Goal: Information Seeking & Learning: Learn about a topic

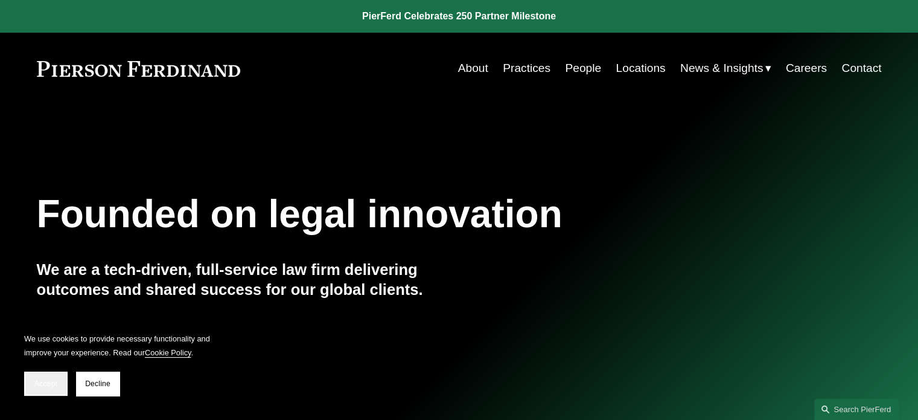
click at [59, 379] on button "Accept" at bounding box center [45, 383] width 43 height 24
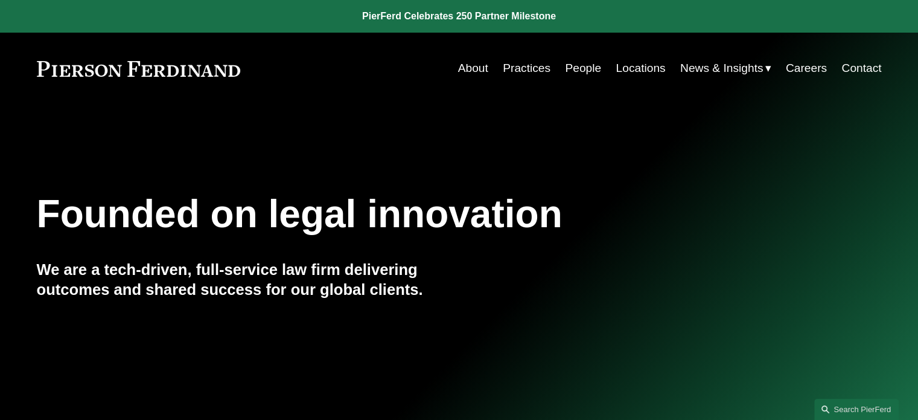
click at [473, 67] on link "About" at bounding box center [473, 68] width 30 height 23
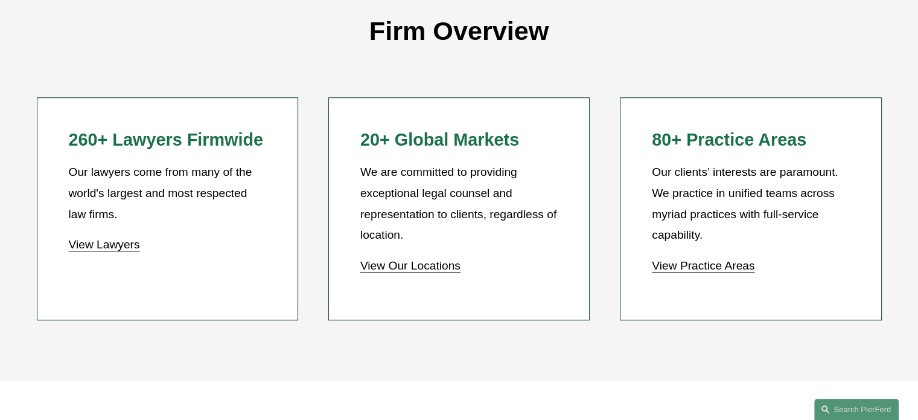
scroll to position [1090, 0]
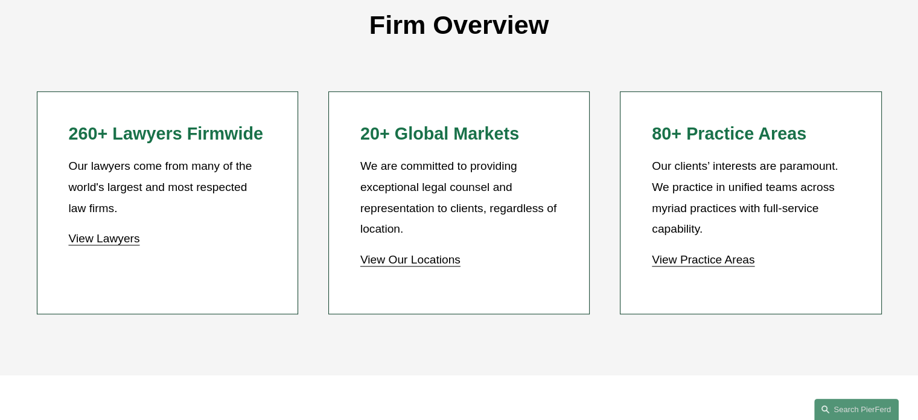
click at [686, 266] on link "View Practice Areas" at bounding box center [703, 259] width 103 height 13
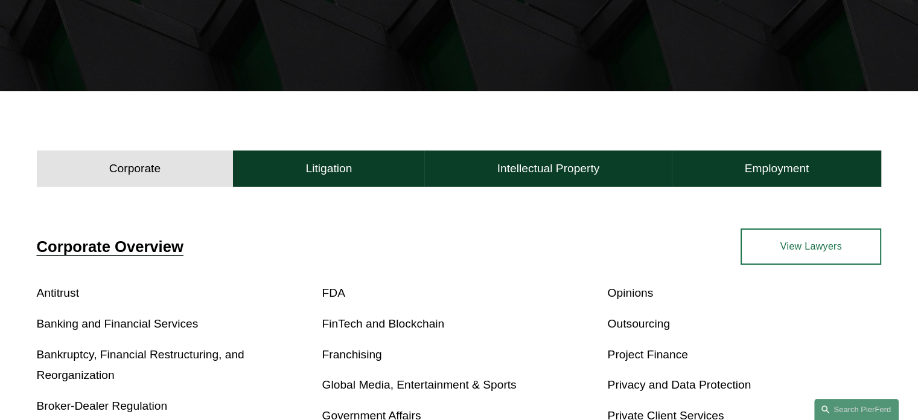
scroll to position [252, 0]
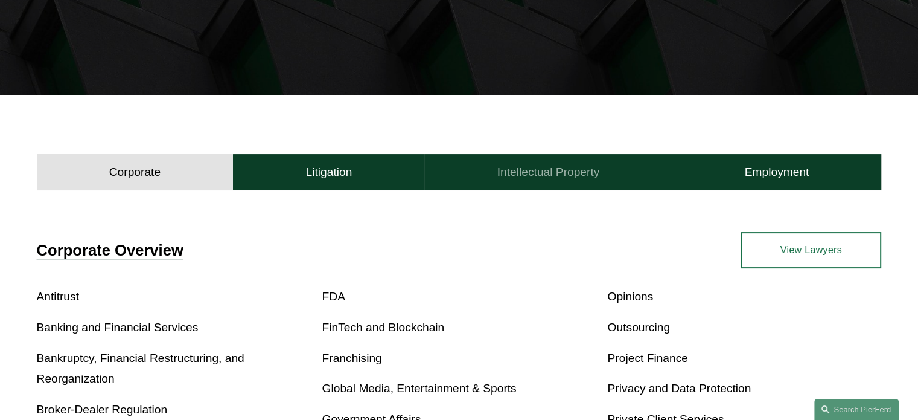
click at [517, 170] on h4 "Intellectual Property" at bounding box center [548, 172] width 103 height 14
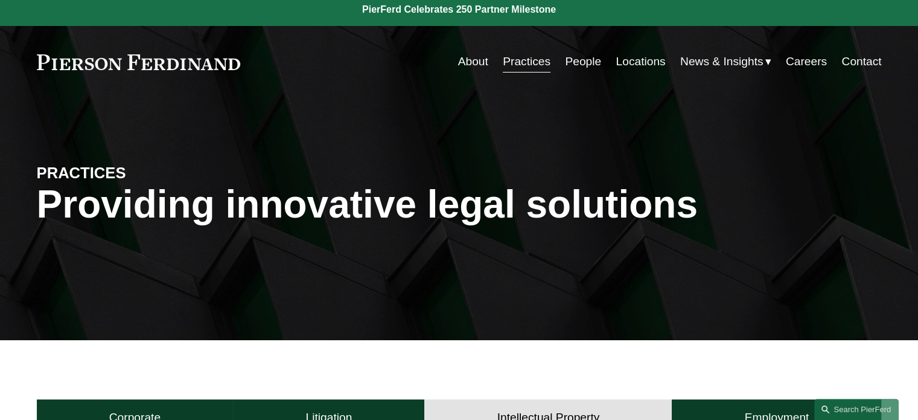
scroll to position [0, 0]
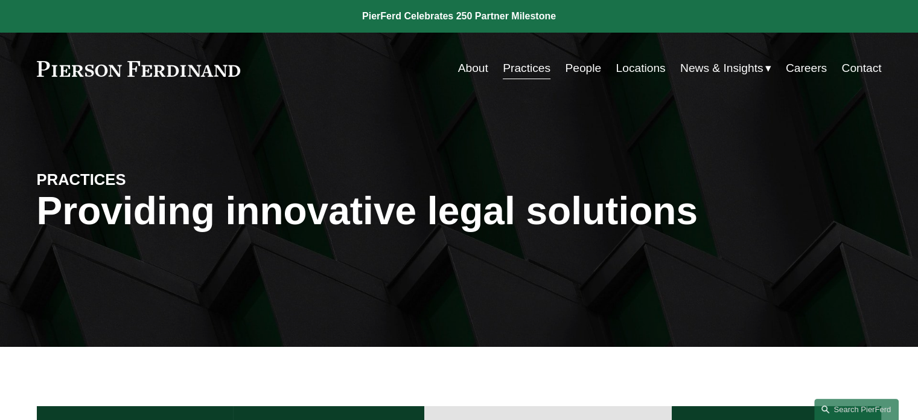
click at [589, 68] on link "People" at bounding box center [583, 68] width 36 height 23
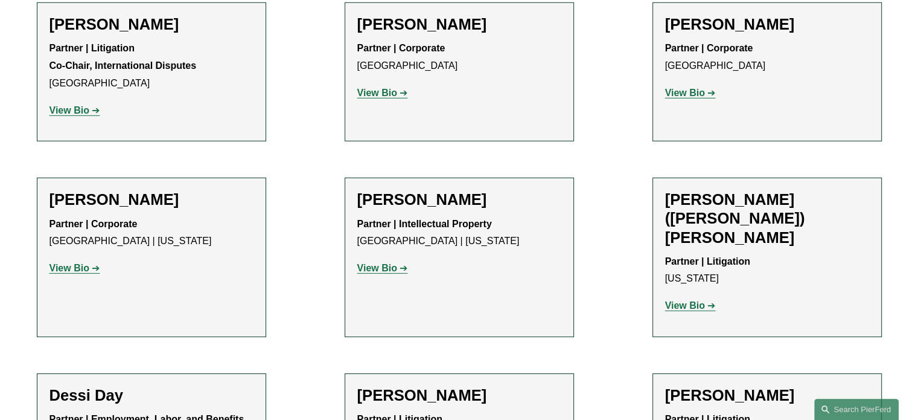
scroll to position [3672, 0]
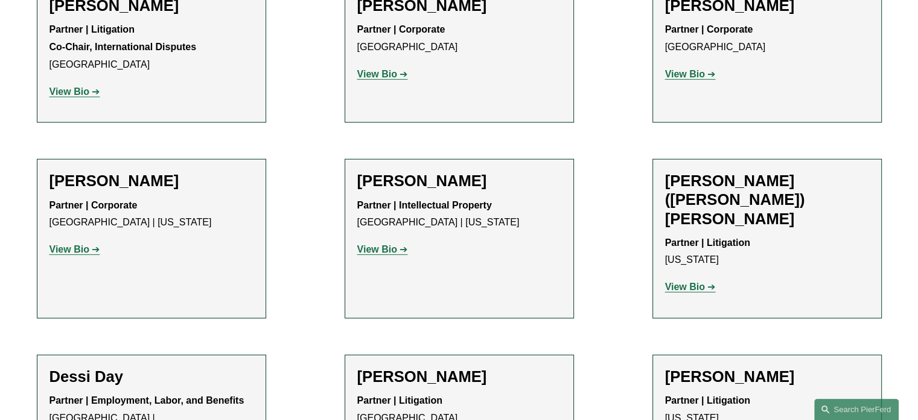
click at [398, 244] on link "View Bio" at bounding box center [382, 249] width 51 height 10
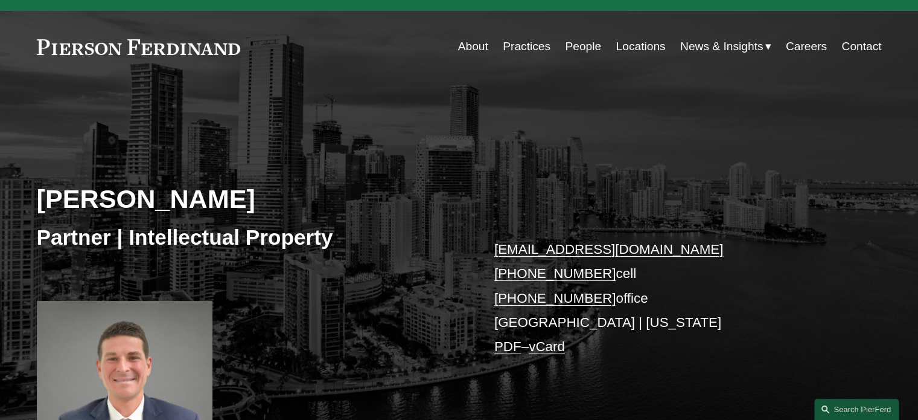
scroll to position [19, 0]
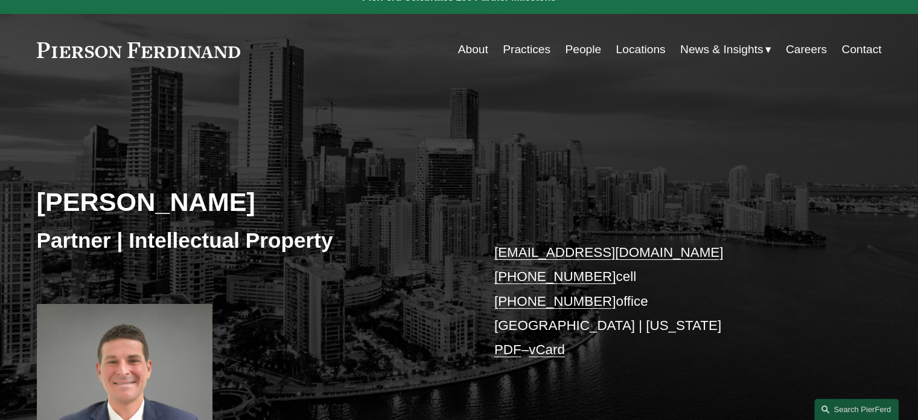
click at [698, 50] on span "News & Insights" at bounding box center [721, 49] width 83 height 21
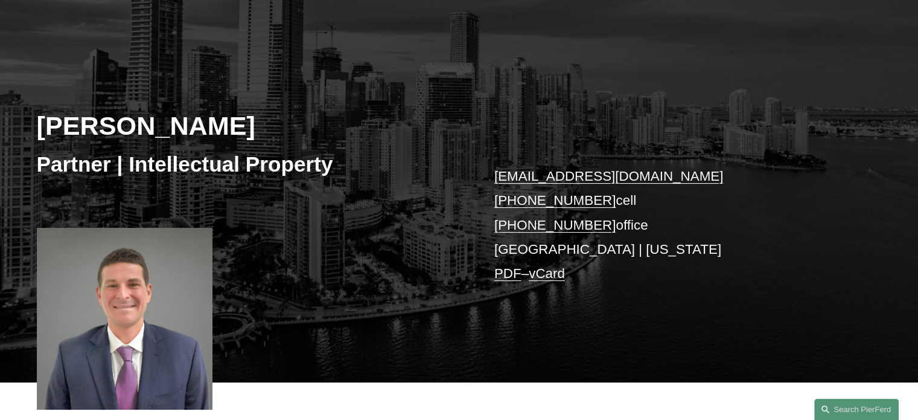
scroll to position [0, 0]
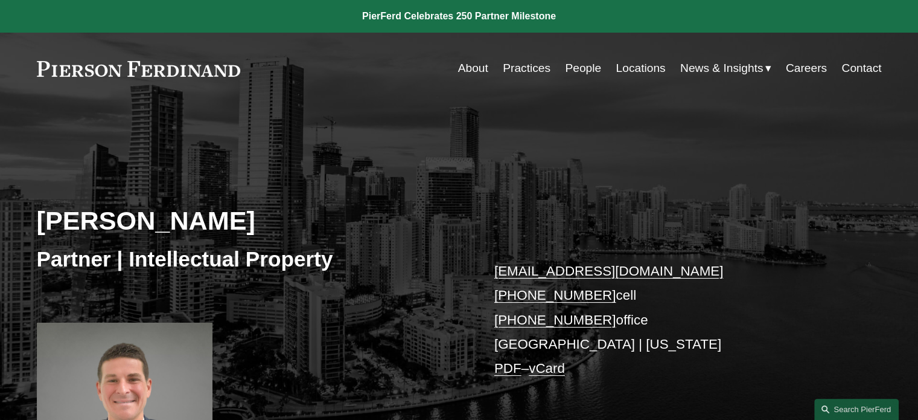
click at [0, 0] on span "News" at bounding box center [0, 0] width 0 height 0
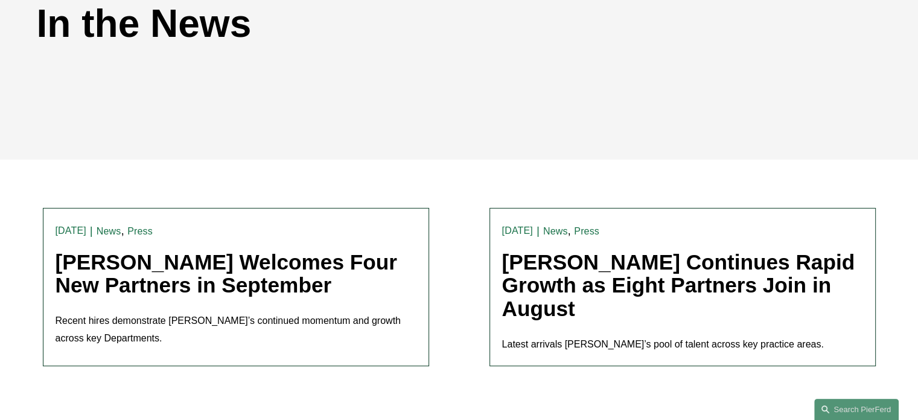
scroll to position [396, 0]
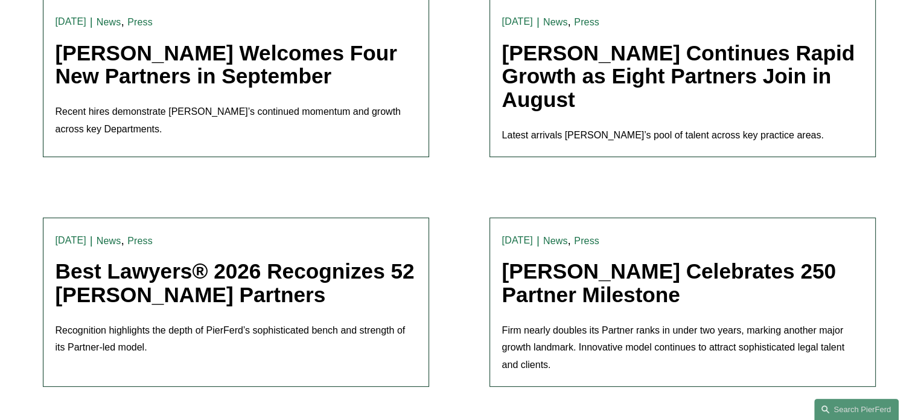
click at [191, 65] on link "Pierson Ferdinand Welcomes Four New Partners in September" at bounding box center [227, 64] width 342 height 47
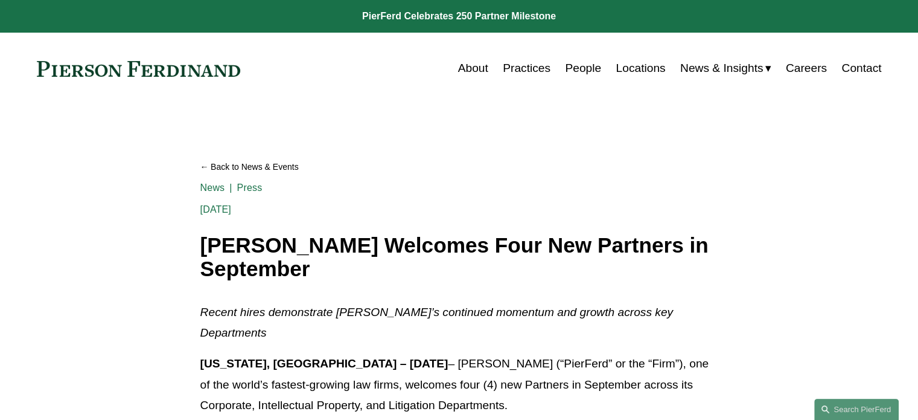
click at [234, 167] on link "Back to News & Events" at bounding box center [459, 166] width 518 height 21
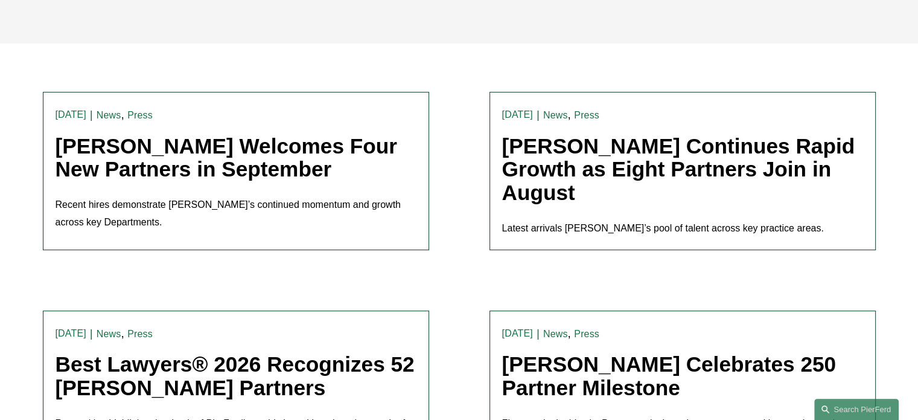
scroll to position [333, 0]
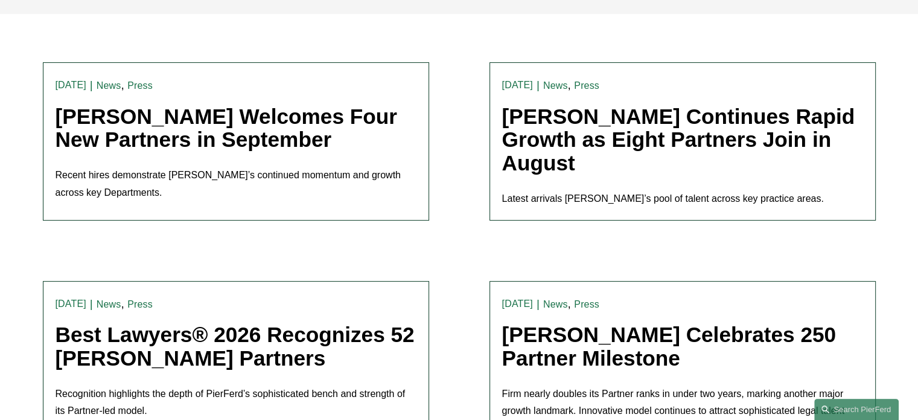
click at [537, 178] on div "News , Press Trevor Rubin 9/2/25 News , Press Trevor Rubin 9/2/25 Pierson Ferdi…" at bounding box center [682, 141] width 361 height 133
click at [537, 165] on link "Pierson Ferdinand Continues Rapid Growth as Eight Partners Join in August" at bounding box center [678, 139] width 353 height 70
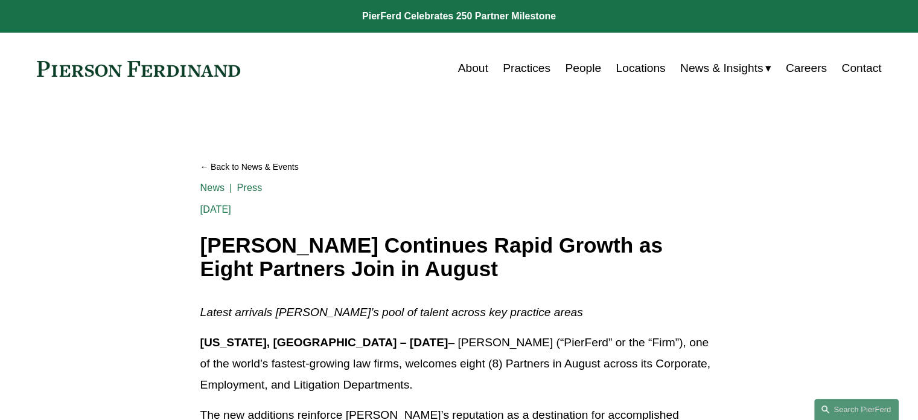
click at [225, 167] on link "Back to News & Events" at bounding box center [459, 166] width 518 height 21
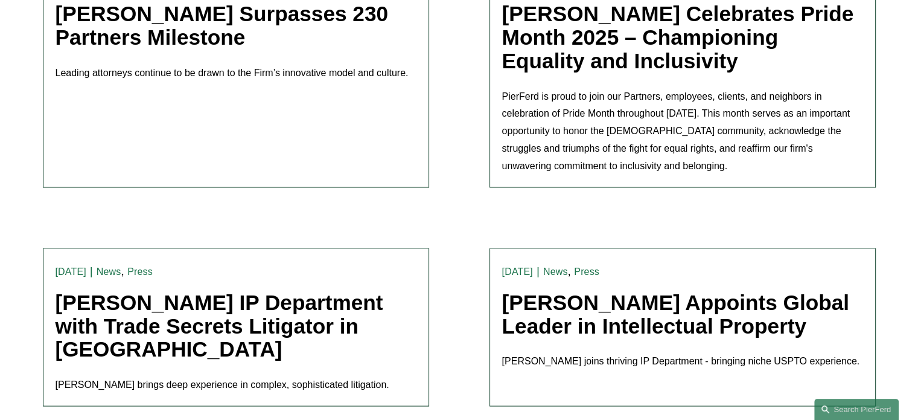
scroll to position [2137, 0]
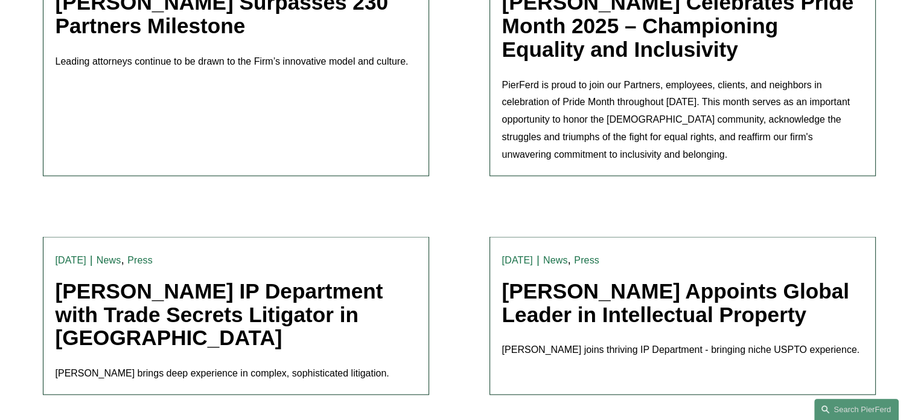
click at [669, 278] on link "[PERSON_NAME] Appoints Global Leader in Intellectual Property" at bounding box center [675, 301] width 347 height 47
